Goal: Check status

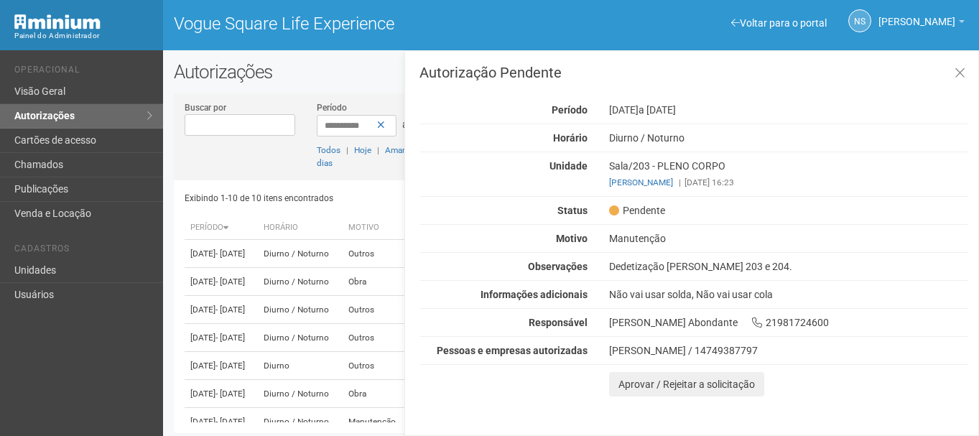
scroll to position [198, 0]
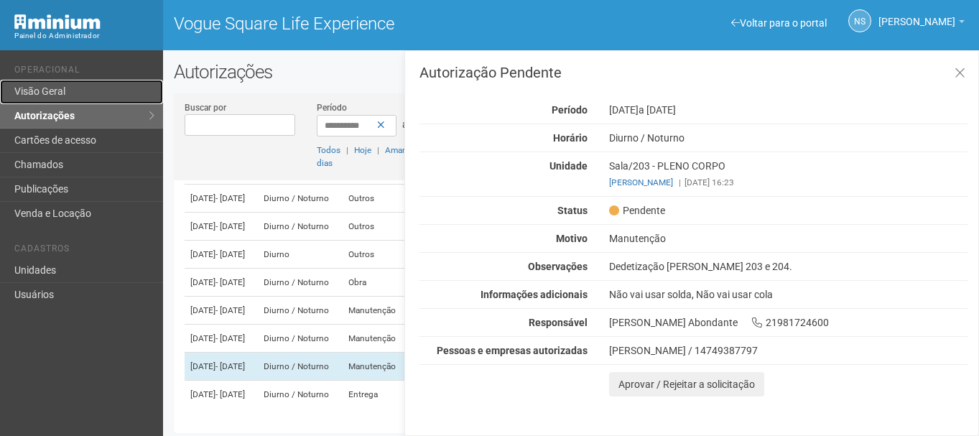
click at [76, 95] on link "Visão Geral" at bounding box center [81, 92] width 163 height 24
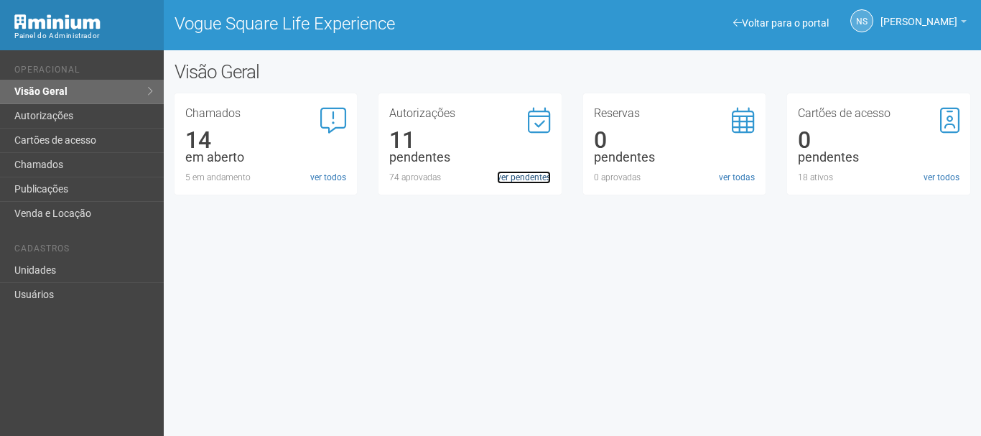
click at [520, 174] on link "ver pendentes" at bounding box center [524, 177] width 54 height 13
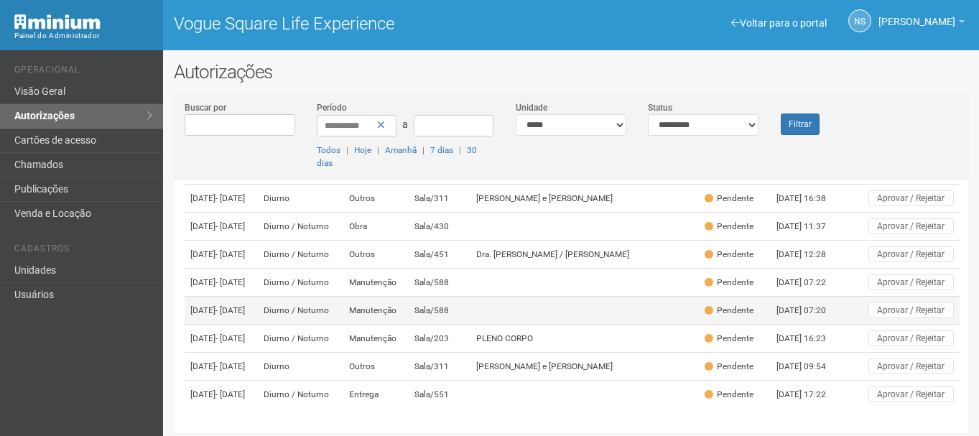
scroll to position [235, 0]
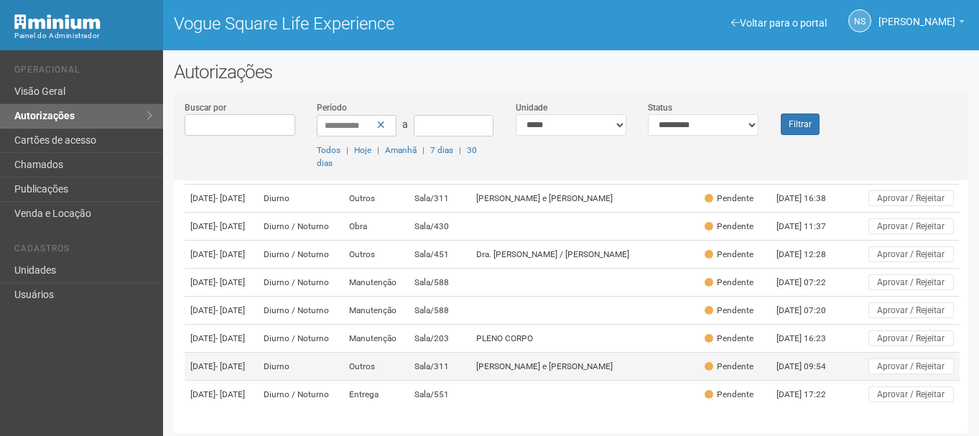
click at [521, 364] on td "[PERSON_NAME] e [PERSON_NAME]" at bounding box center [584, 367] width 228 height 28
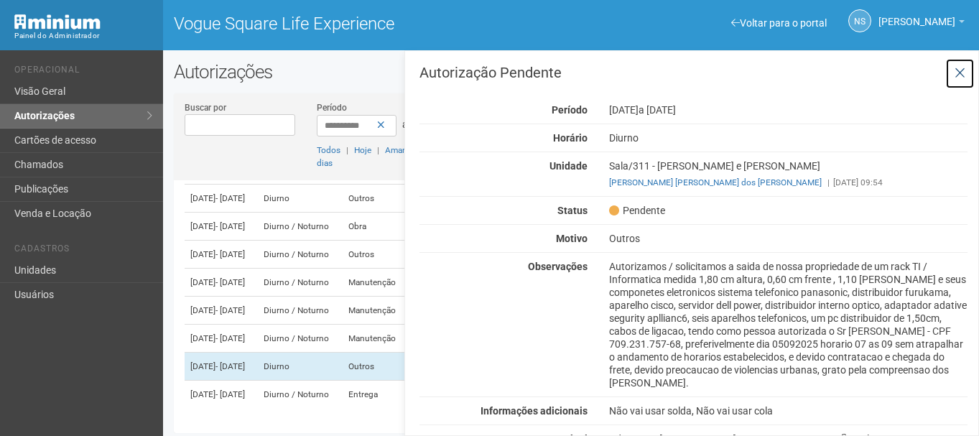
drag, startPoint x: 956, startPoint y: 73, endPoint x: 946, endPoint y: 71, distance: 10.3
click at [956, 75] on icon at bounding box center [959, 73] width 11 height 14
